Goal: Information Seeking & Learning: Learn about a topic

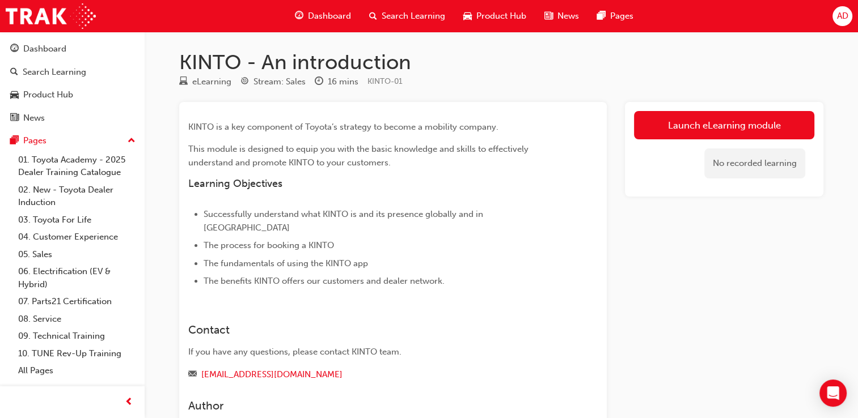
click at [741, 141] on div "No recorded learning" at bounding box center [724, 163] width 180 height 48
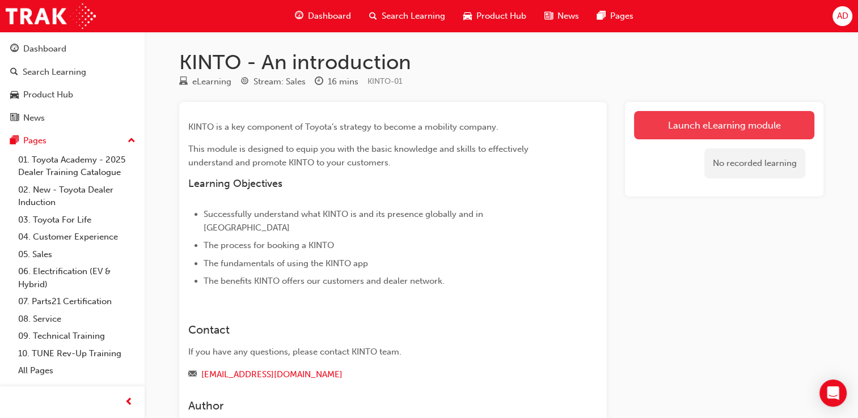
click at [742, 132] on link "Launch eLearning module" at bounding box center [724, 125] width 180 height 28
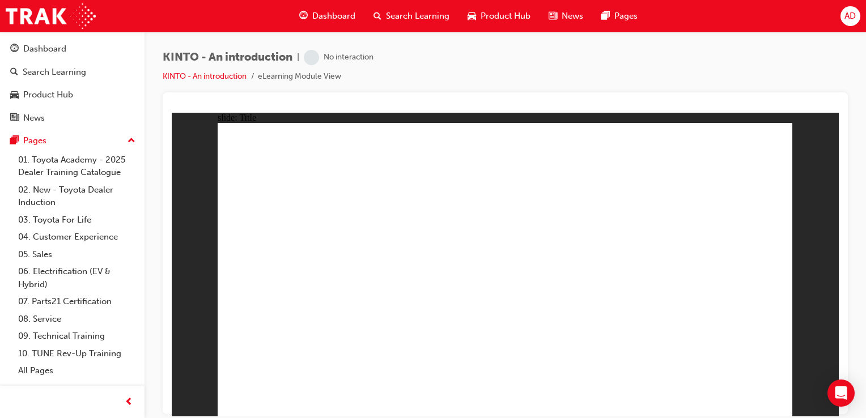
drag, startPoint x: 645, startPoint y: 240, endPoint x: 640, endPoint y: 229, distance: 12.2
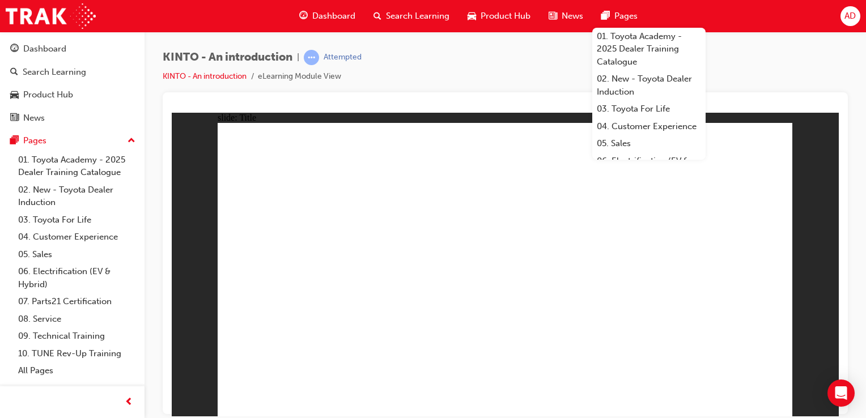
click at [522, 76] on div "KINTO - An introduction | Attempted KINTO - An introduction eLearning Module Vi…" at bounding box center [505, 71] width 685 height 43
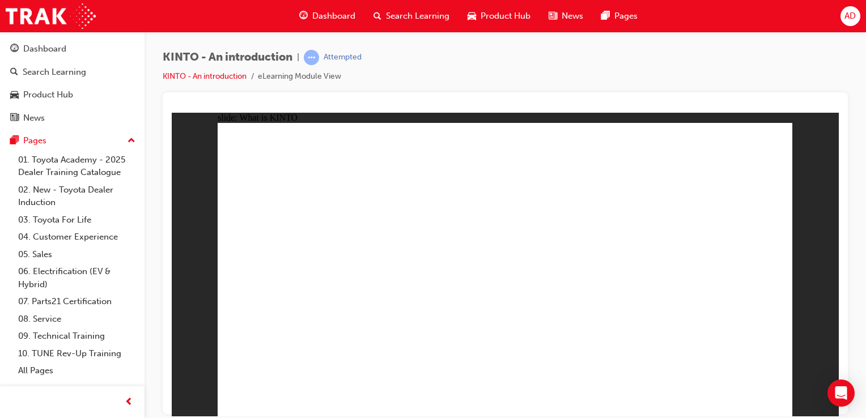
drag, startPoint x: 731, startPoint y: 398, endPoint x: 732, endPoint y: 392, distance: 5.8
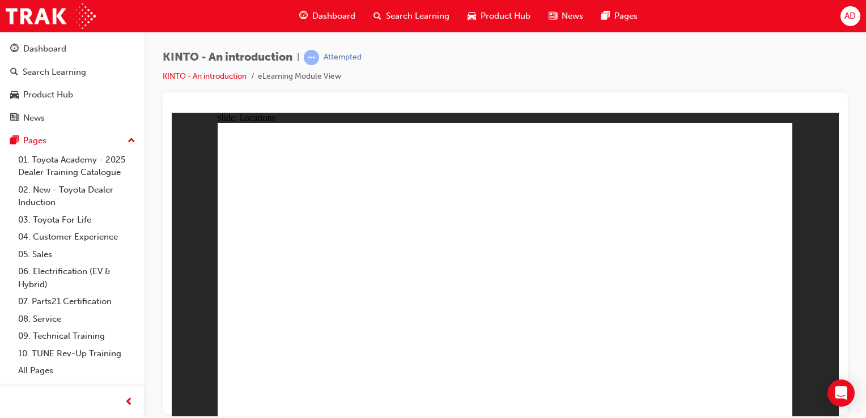
drag, startPoint x: 461, startPoint y: 273, endPoint x: 462, endPoint y: 267, distance: 5.7
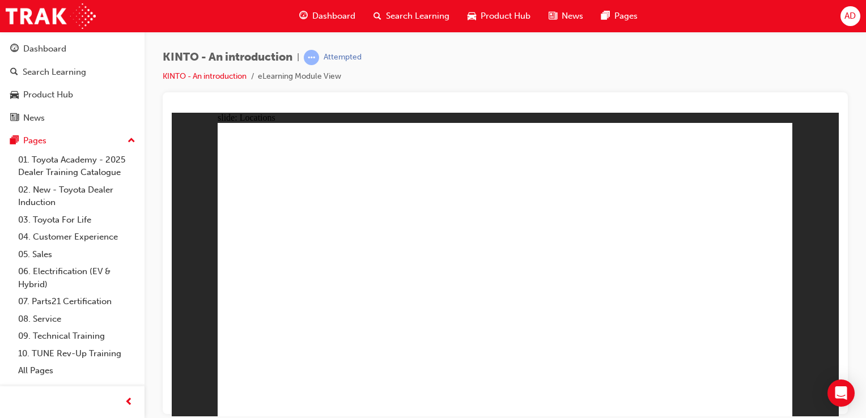
drag, startPoint x: 712, startPoint y: 403, endPoint x: 707, endPoint y: 398, distance: 6.8
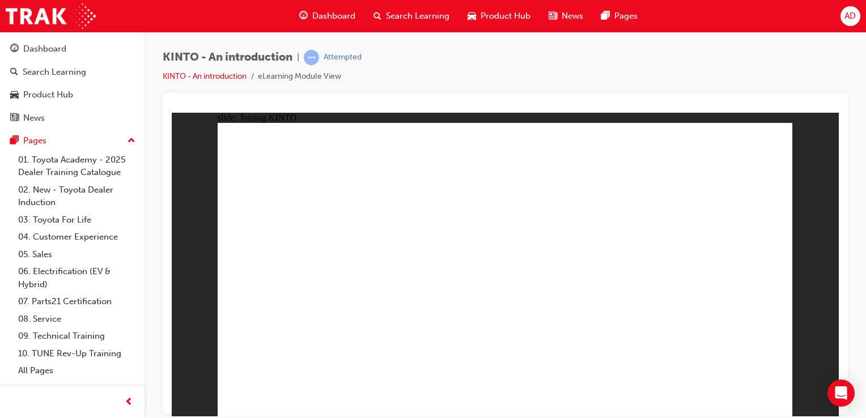
drag, startPoint x: 707, startPoint y: 128, endPoint x: 811, endPoint y: 136, distance: 104.6
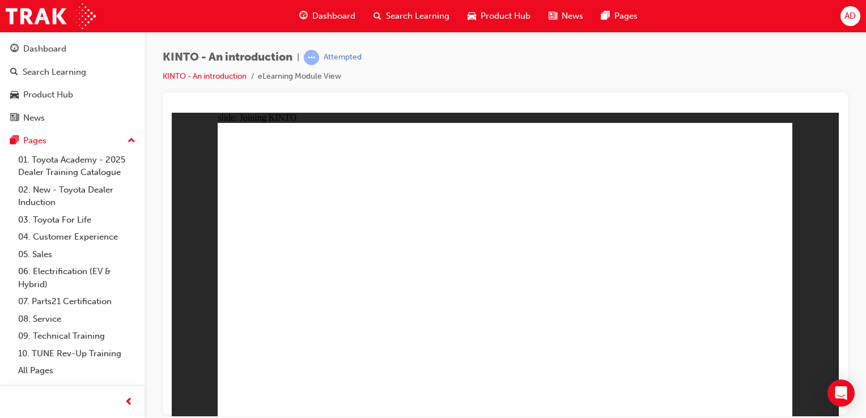
click at [811, 136] on div "slide: Joining KINTO If customers need help when making a booking, Frequently A…" at bounding box center [505, 264] width 667 height 304
drag, startPoint x: 247, startPoint y: 154, endPoint x: 455, endPoint y: 146, distance: 208.2
drag, startPoint x: 395, startPoint y: 54, endPoint x: 550, endPoint y: 81, distance: 157.6
click at [550, 81] on div "KINTO - An introduction | Attempted KINTO - An introduction eLearning Module Vi…" at bounding box center [505, 71] width 685 height 43
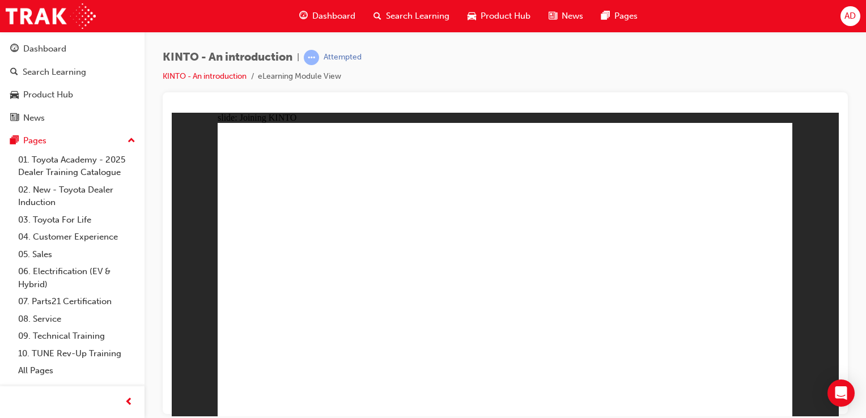
click at [401, 78] on div "KINTO - An introduction | Attempted KINTO - An introduction eLearning Module Vi…" at bounding box center [505, 71] width 685 height 43
drag, startPoint x: 447, startPoint y: 77, endPoint x: 462, endPoint y: 78, distance: 14.3
click at [462, 78] on div "KINTO - An introduction | Attempted KINTO - An introduction eLearning Module Vi…" at bounding box center [505, 71] width 685 height 43
drag, startPoint x: 451, startPoint y: 70, endPoint x: 456, endPoint y: 80, distance: 11.2
click at [464, 89] on div "KINTO - An introduction | Attempted KINTO - An introduction eLearning Module Vi…" at bounding box center [505, 71] width 685 height 43
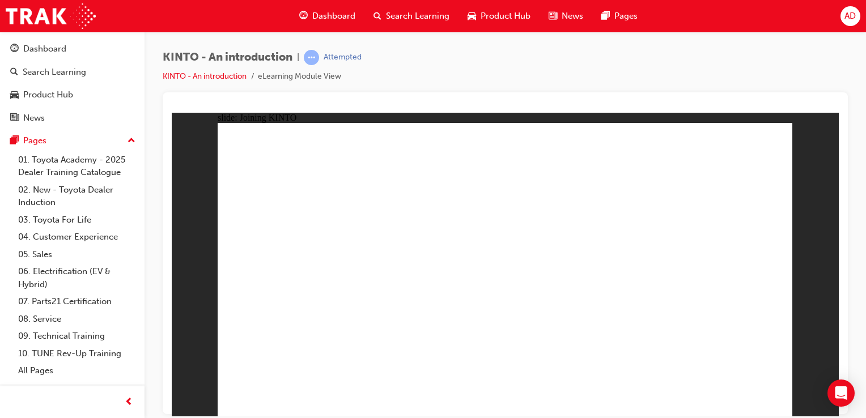
drag, startPoint x: 373, startPoint y: 80, endPoint x: 442, endPoint y: 70, distance: 70.4
click at [442, 71] on div "KINTO - An introduction | Attempted KINTO - An introduction eLearning Module Vi…" at bounding box center [505, 71] width 685 height 43
drag, startPoint x: 383, startPoint y: 32, endPoint x: 154, endPoint y: 93, distance: 237.0
click at [184, 105] on div "KINTO - An introduction | Attempted KINTO - An introduction eLearning Module Vi…" at bounding box center [506, 211] width 722 height 358
drag, startPoint x: 152, startPoint y: 69, endPoint x: 479, endPoint y: 51, distance: 327.7
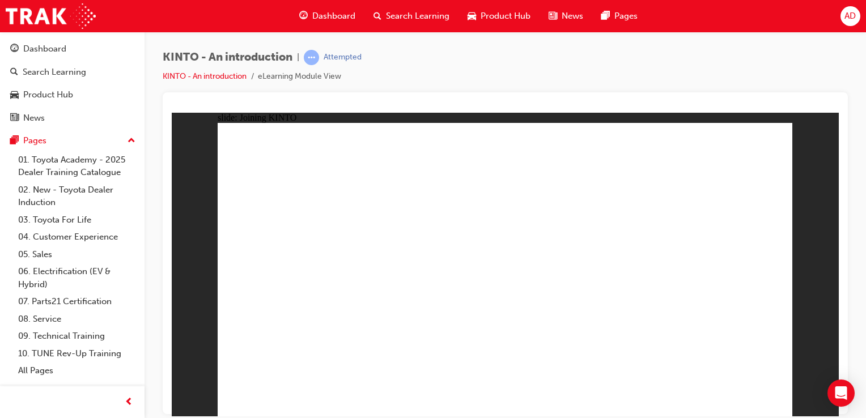
click at [479, 51] on div "KINTO - An introduction | Attempted KINTO - An introduction eLearning Module Vi…" at bounding box center [506, 211] width 722 height 358
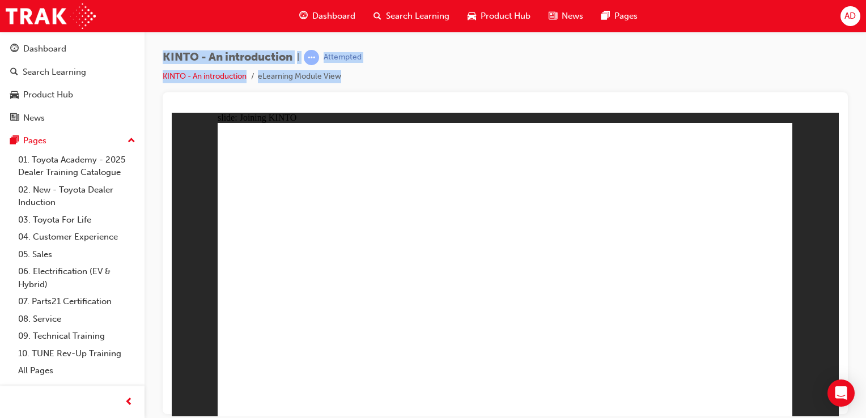
drag, startPoint x: 327, startPoint y: 160, endPoint x: 449, endPoint y: 117, distance: 130.0
click at [477, 61] on div "KINTO - An introduction | Attempted KINTO - An introduction eLearning Module Vi…" at bounding box center [505, 71] width 685 height 43
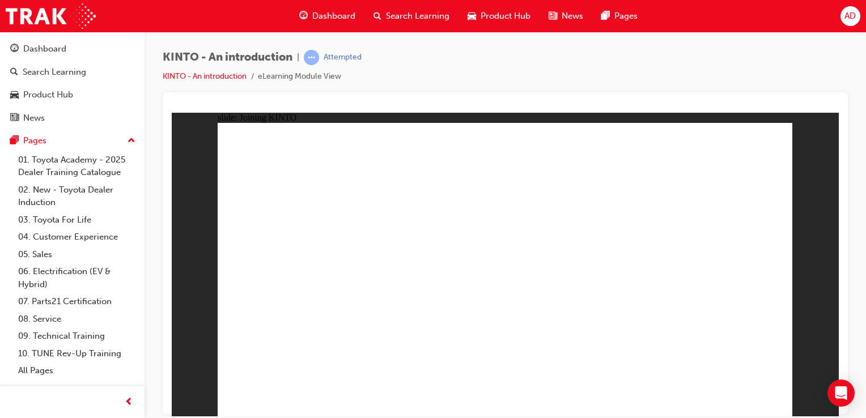
drag, startPoint x: 503, startPoint y: 196, endPoint x: 549, endPoint y: 352, distance: 162.9
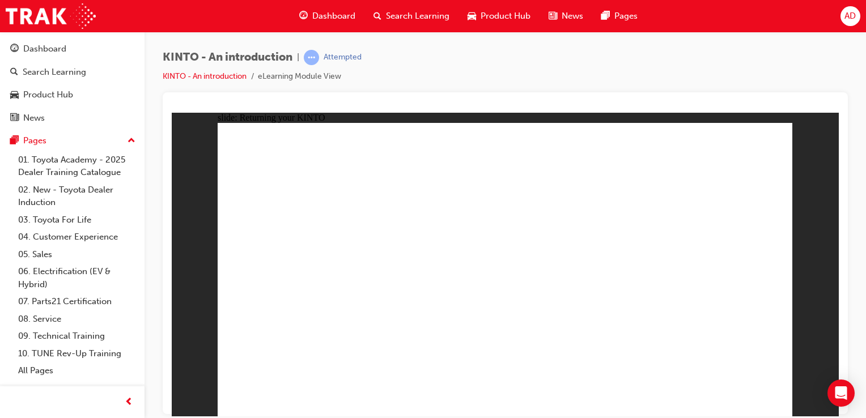
drag, startPoint x: 469, startPoint y: 218, endPoint x: 619, endPoint y: 280, distance: 162.2
drag, startPoint x: 693, startPoint y: 395, endPoint x: 687, endPoint y: 376, distance: 19.0
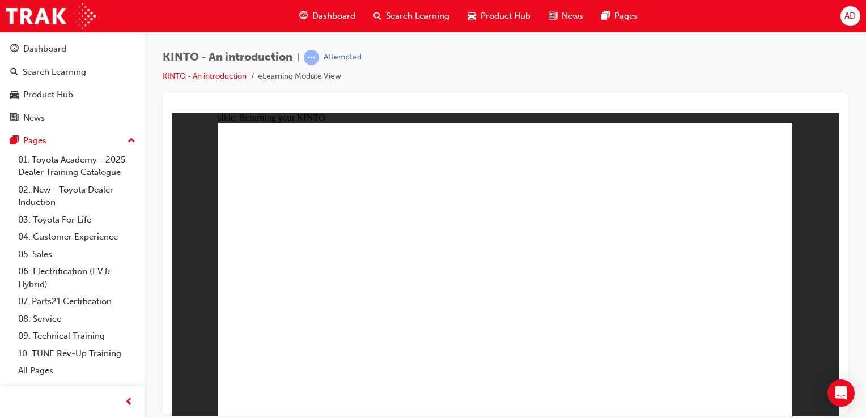
drag, startPoint x: 533, startPoint y: 188, endPoint x: 604, endPoint y: 156, distance: 78.4
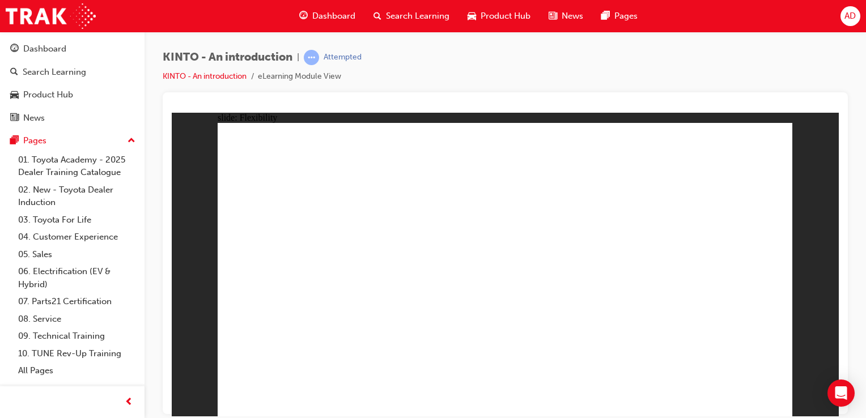
drag, startPoint x: 426, startPoint y: 205, endPoint x: 429, endPoint y: 211, distance: 7.2
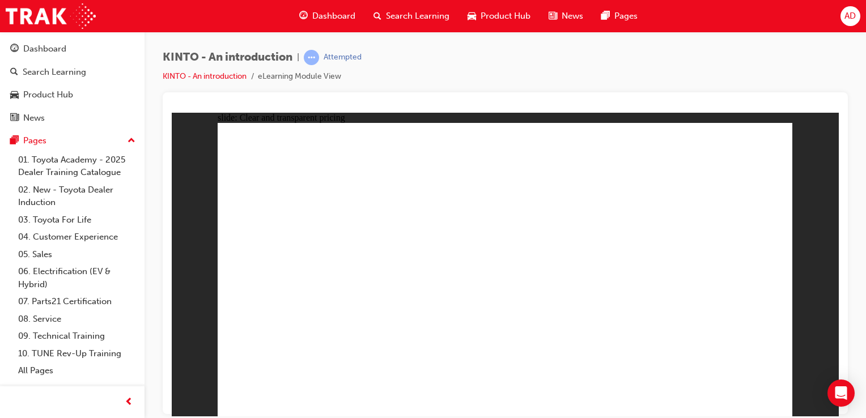
drag, startPoint x: 264, startPoint y: 236, endPoint x: 386, endPoint y: 274, distance: 127.9
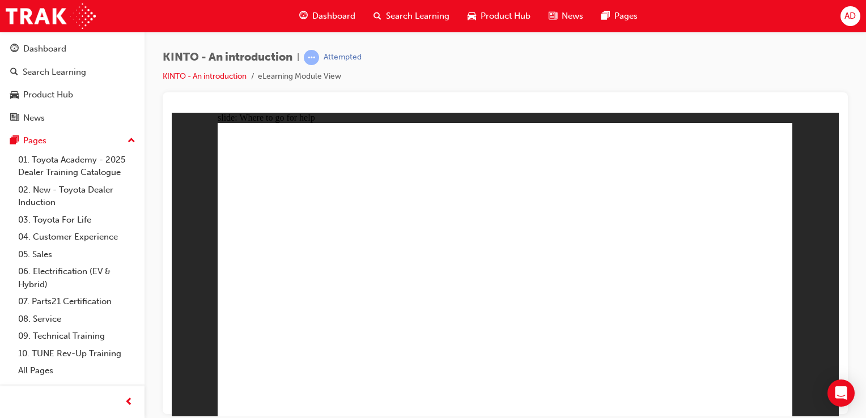
drag, startPoint x: 506, startPoint y: 295, endPoint x: 524, endPoint y: 319, distance: 30.7
drag, startPoint x: 524, startPoint y: 319, endPoint x: 517, endPoint y: 244, distance: 75.2
drag, startPoint x: 517, startPoint y: 244, endPoint x: 514, endPoint y: 226, distance: 18.4
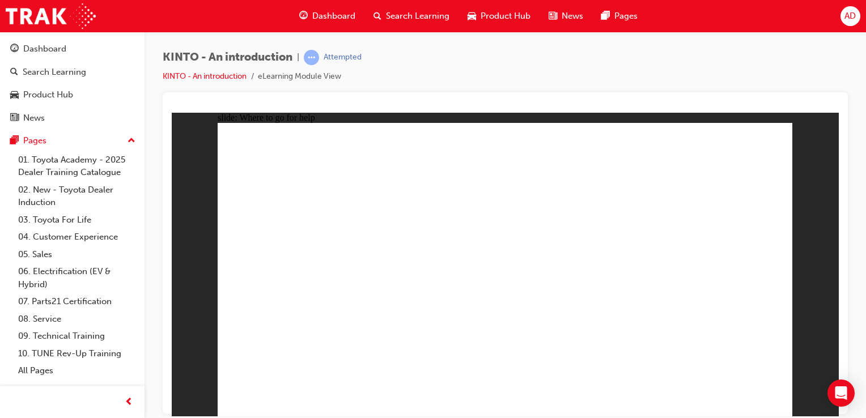
drag, startPoint x: 515, startPoint y: 218, endPoint x: 539, endPoint y: 202, distance: 28.5
drag, startPoint x: 539, startPoint y: 202, endPoint x: 611, endPoint y: 194, distance: 72.9
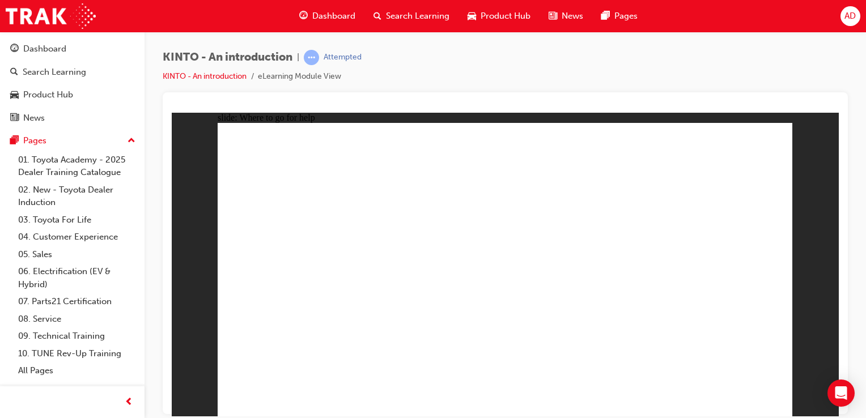
drag, startPoint x: 611, startPoint y: 194, endPoint x: 637, endPoint y: 195, distance: 25.5
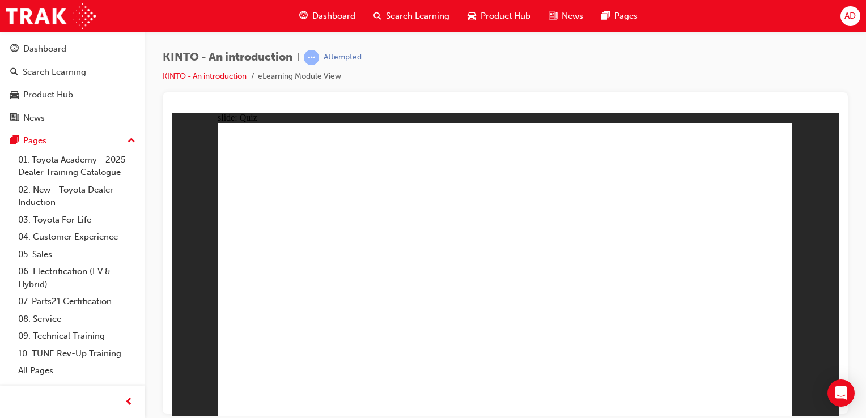
radio input "true"
drag, startPoint x: 738, startPoint y: 403, endPoint x: 736, endPoint y: 388, distance: 15.5
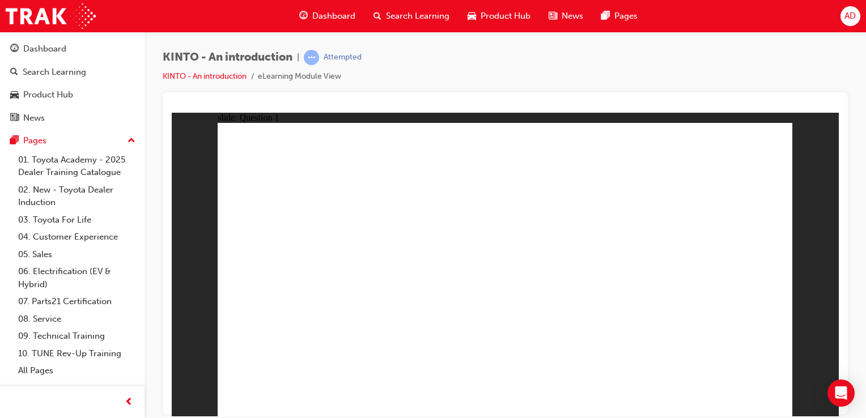
checkbox input "true"
